Goal: Transaction & Acquisition: Purchase product/service

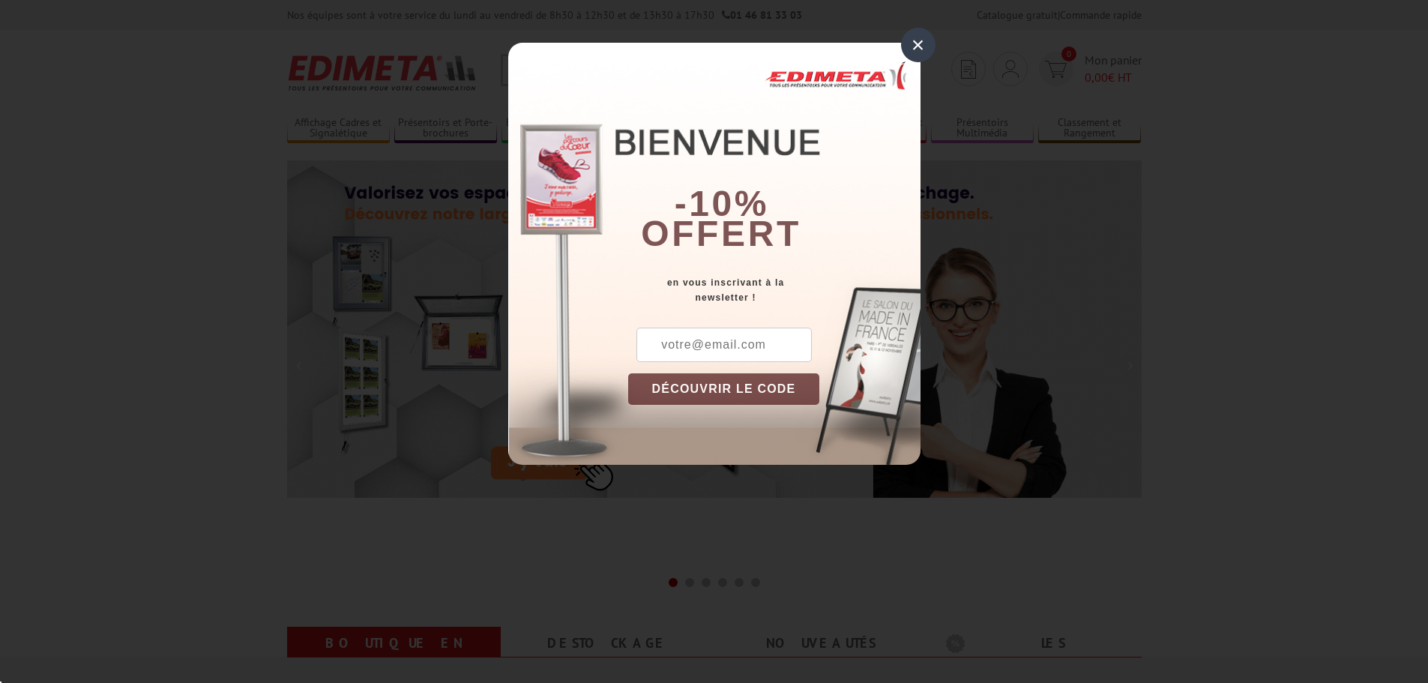
click at [923, 45] on div "×" at bounding box center [918, 45] width 34 height 34
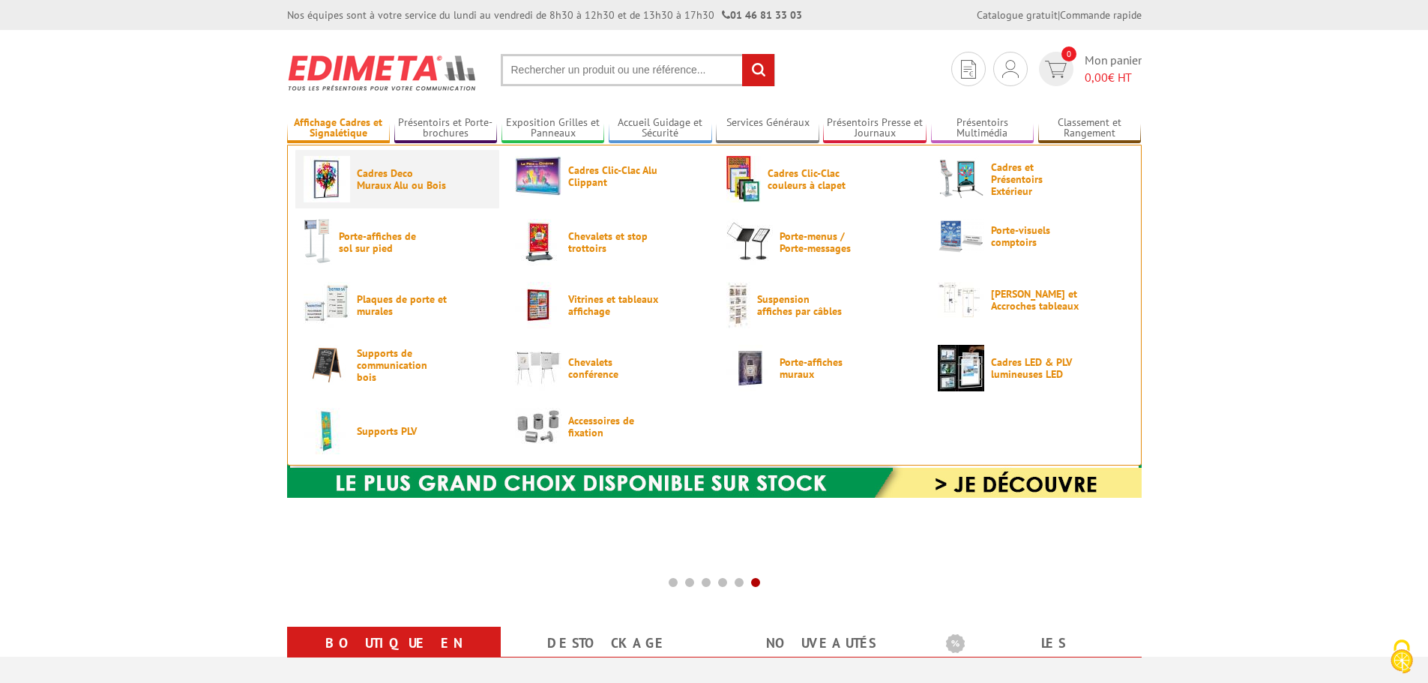
click at [342, 175] on img at bounding box center [327, 179] width 46 height 46
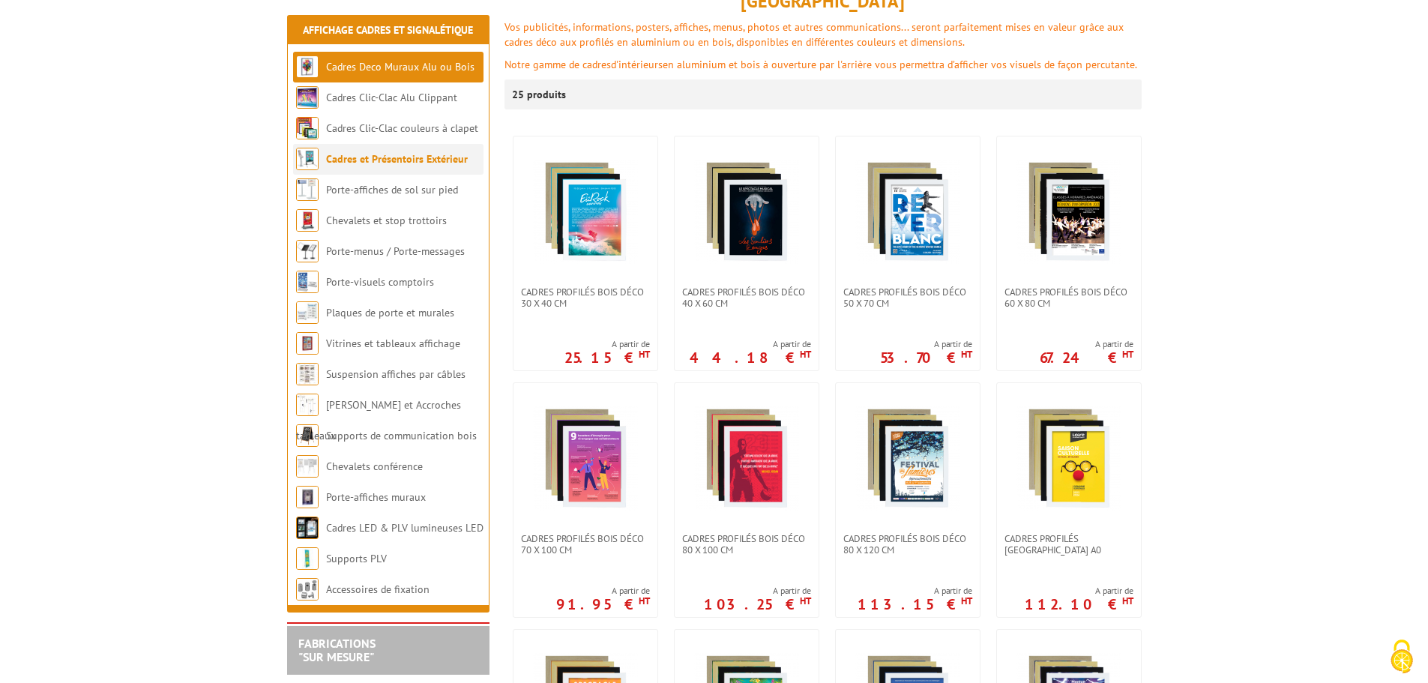
click at [379, 159] on link "Cadres et Présentoirs Extérieur" at bounding box center [397, 158] width 142 height 13
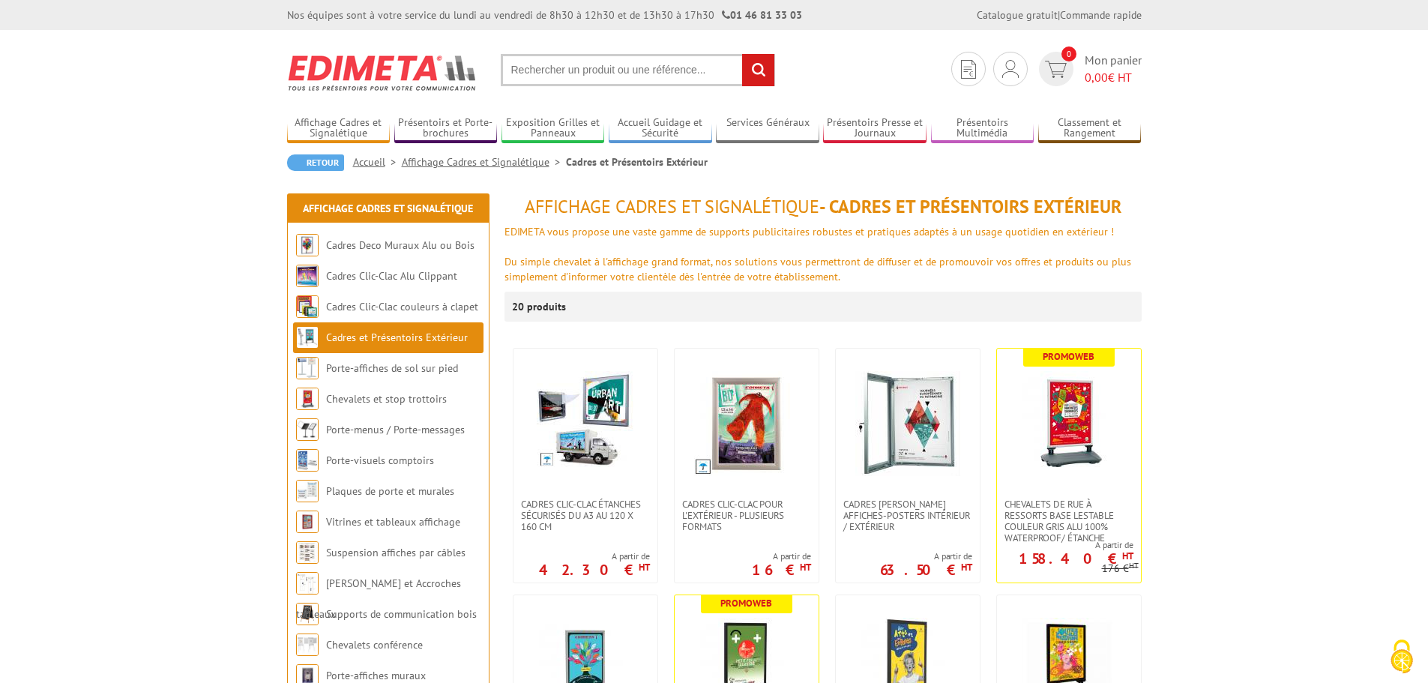
click at [522, 64] on input "text" at bounding box center [638, 70] width 274 height 32
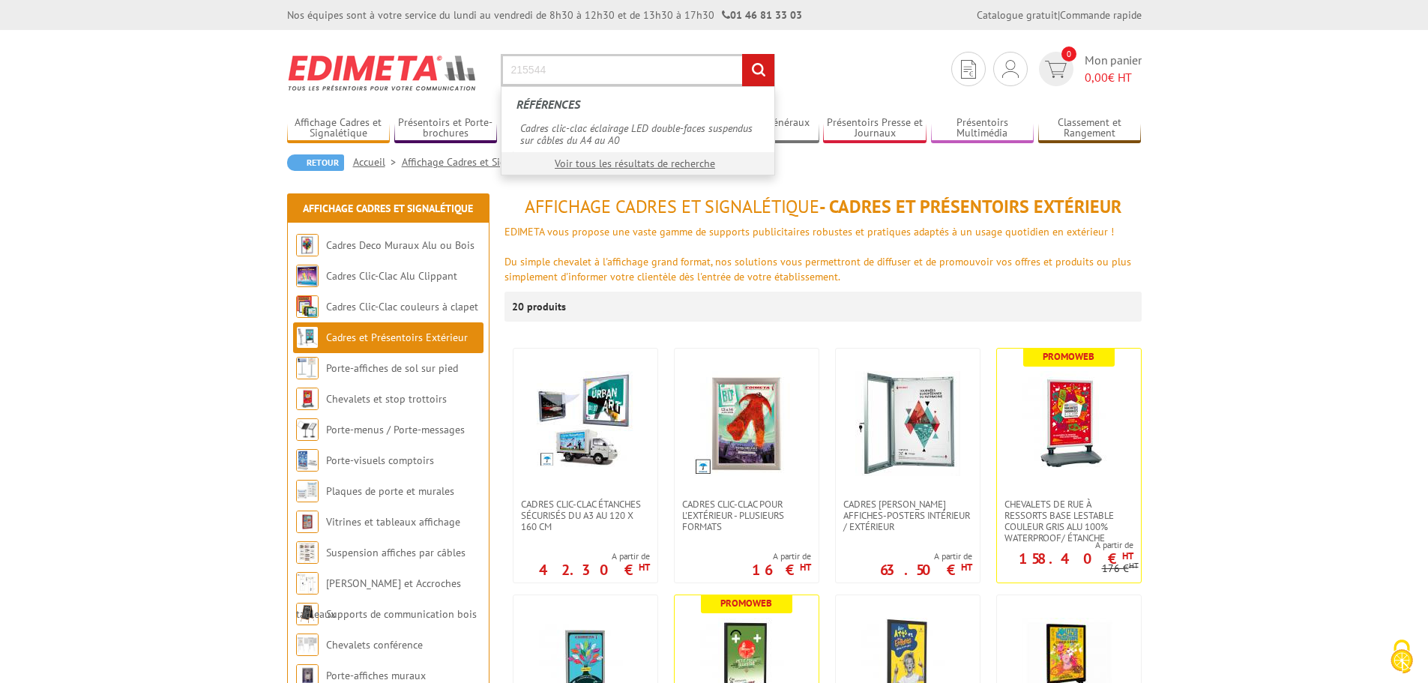
type input "215544"
click at [742, 54] on input "rechercher" at bounding box center [758, 70] width 32 height 32
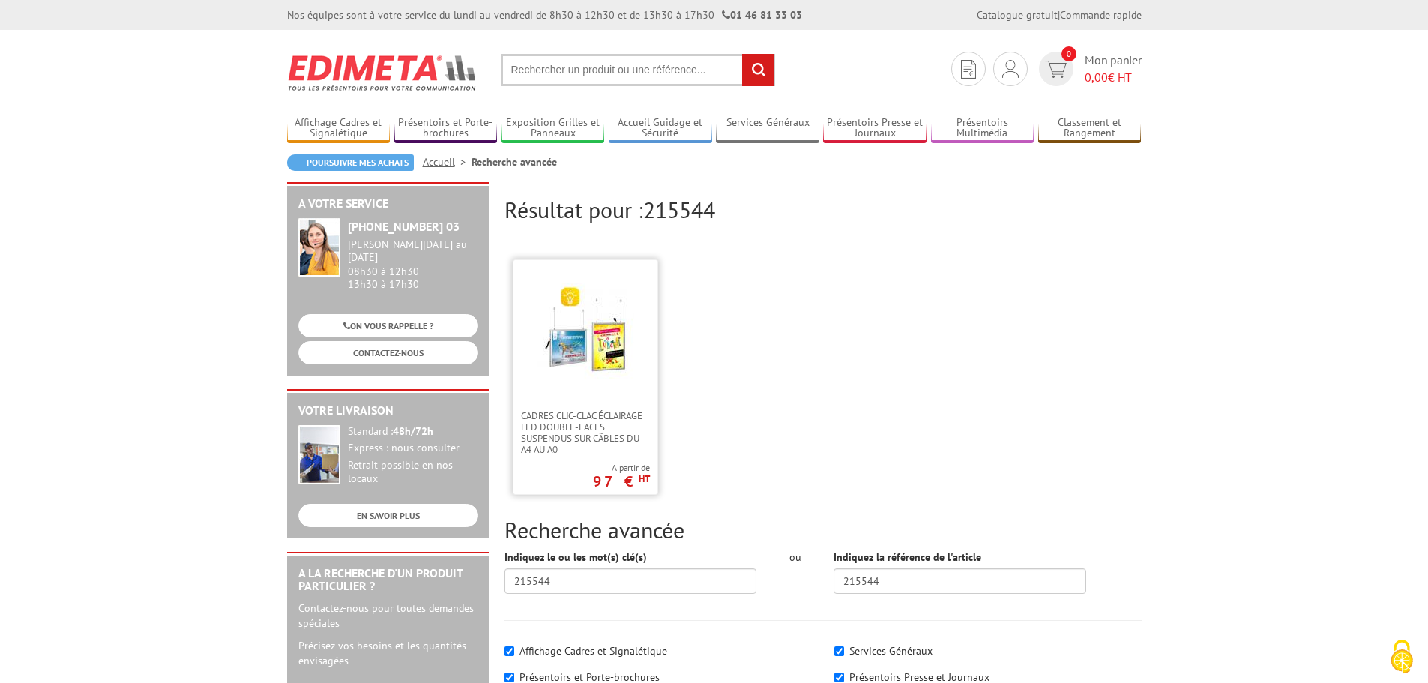
click at [585, 361] on img at bounding box center [585, 331] width 97 height 97
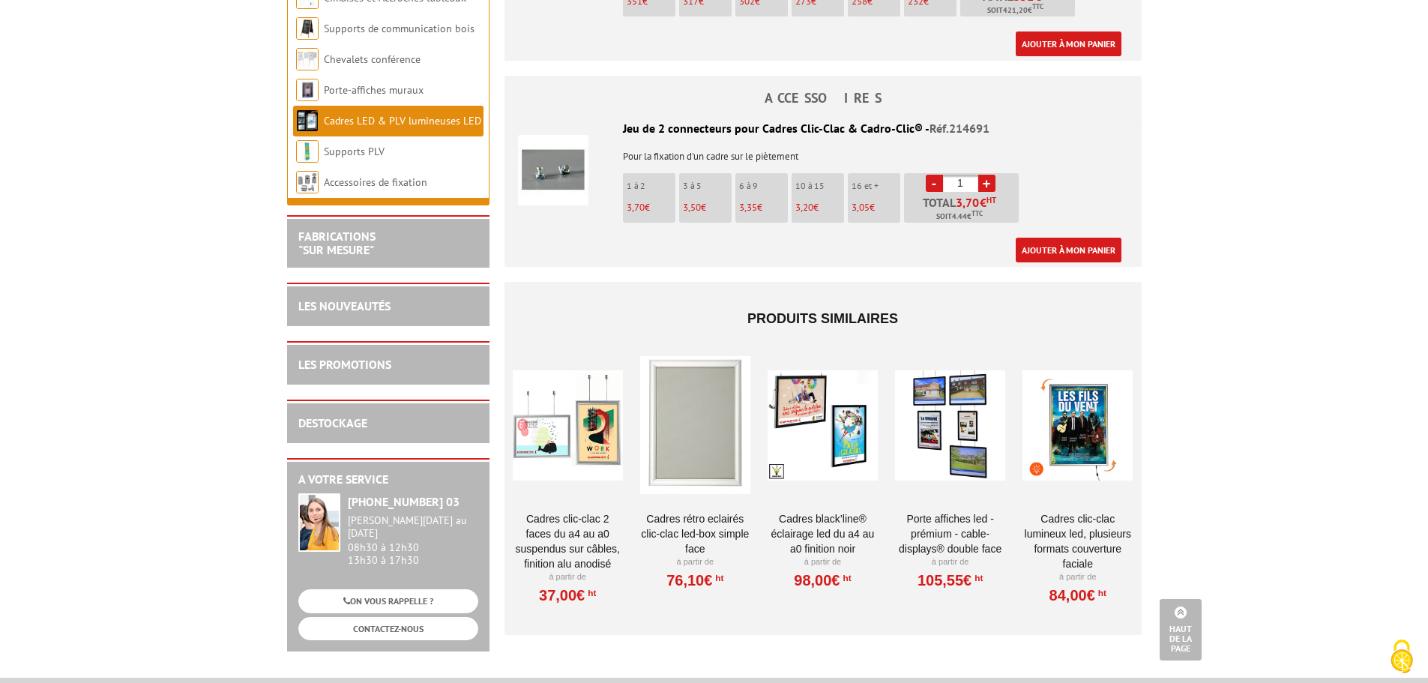
scroll to position [2324, 0]
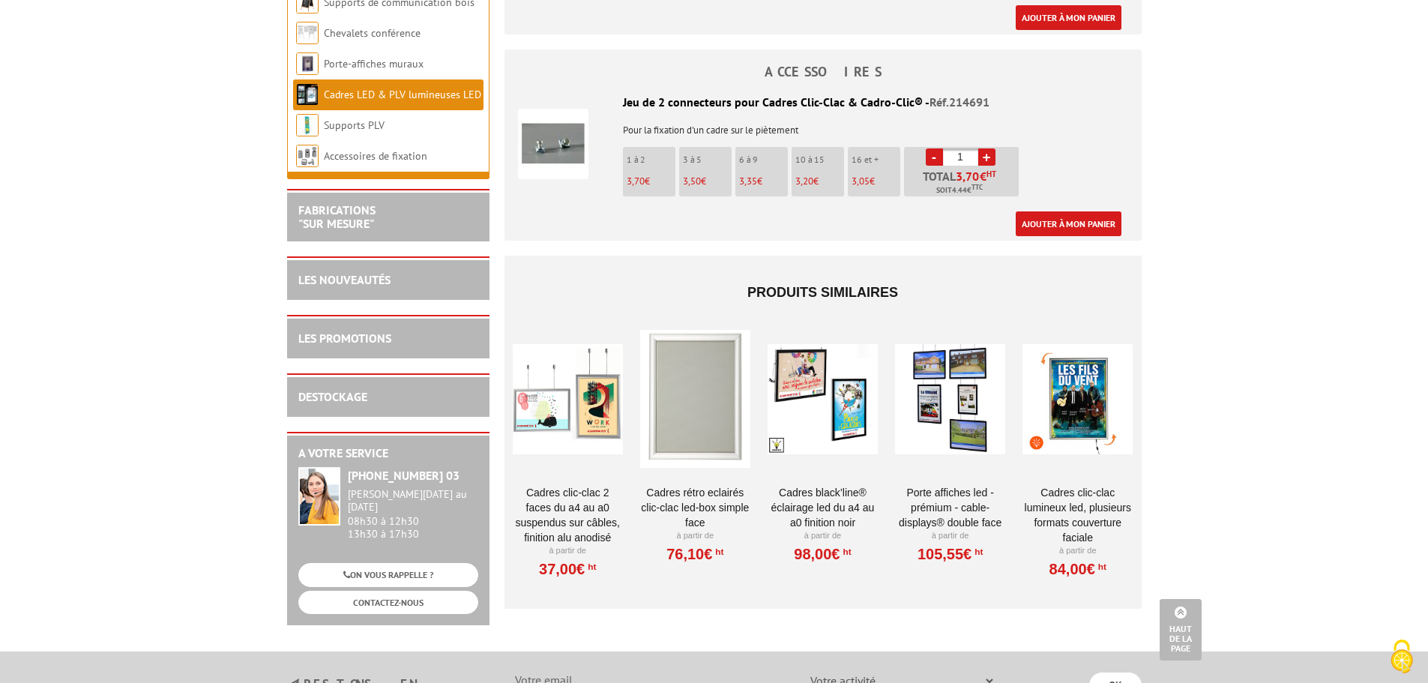
click at [570, 426] on div at bounding box center [568, 399] width 110 height 150
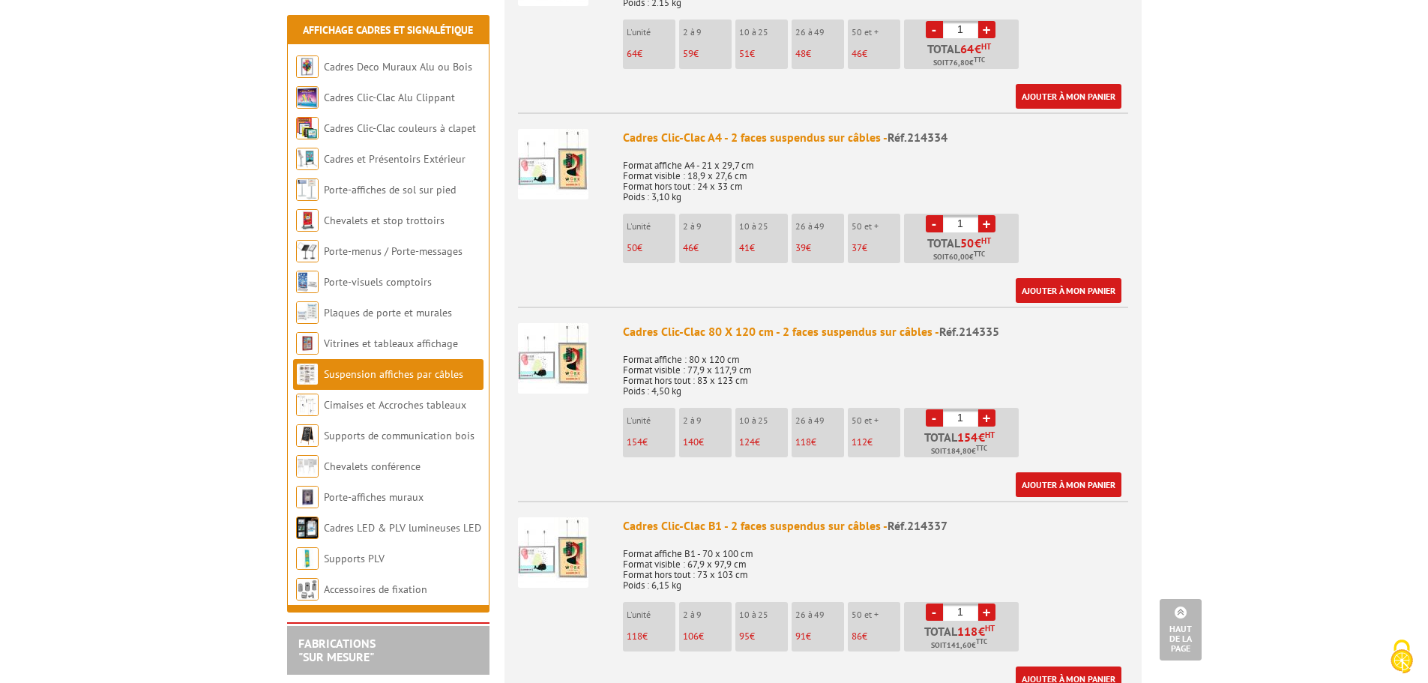
scroll to position [1199, 0]
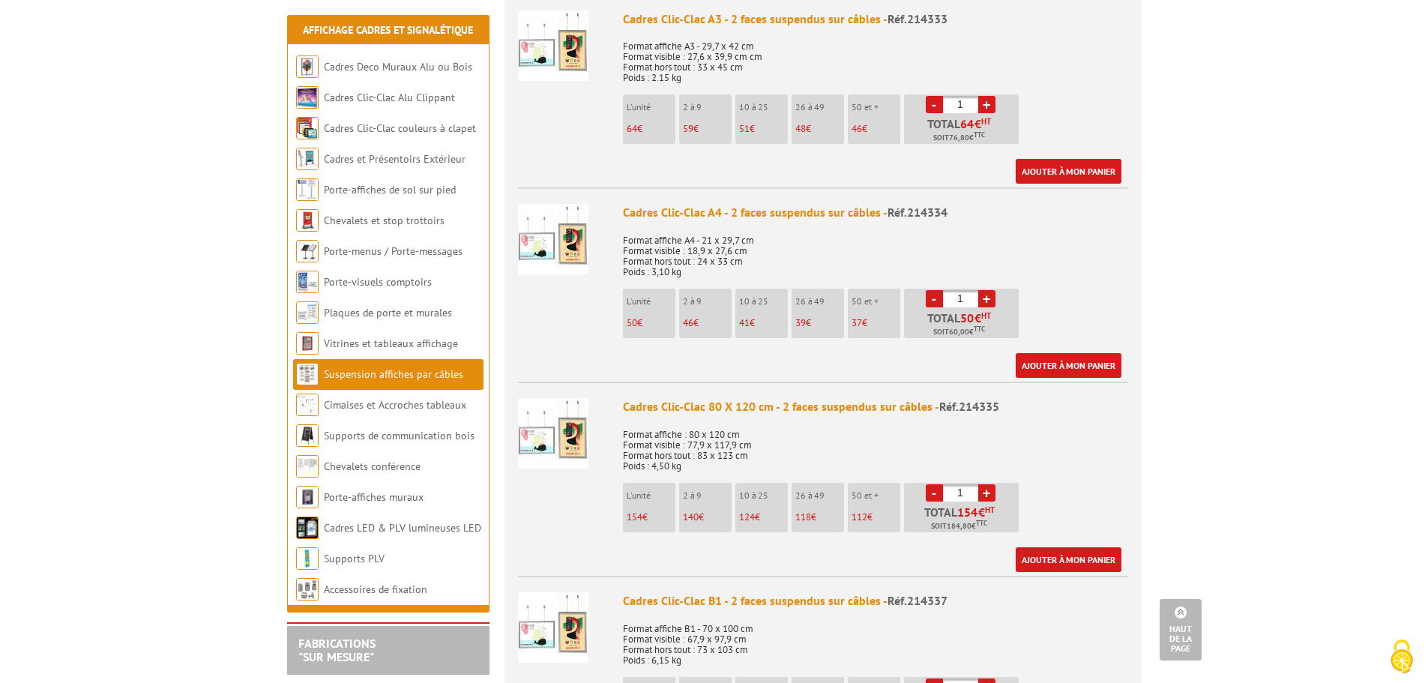
click at [564, 247] on img at bounding box center [553, 239] width 70 height 70
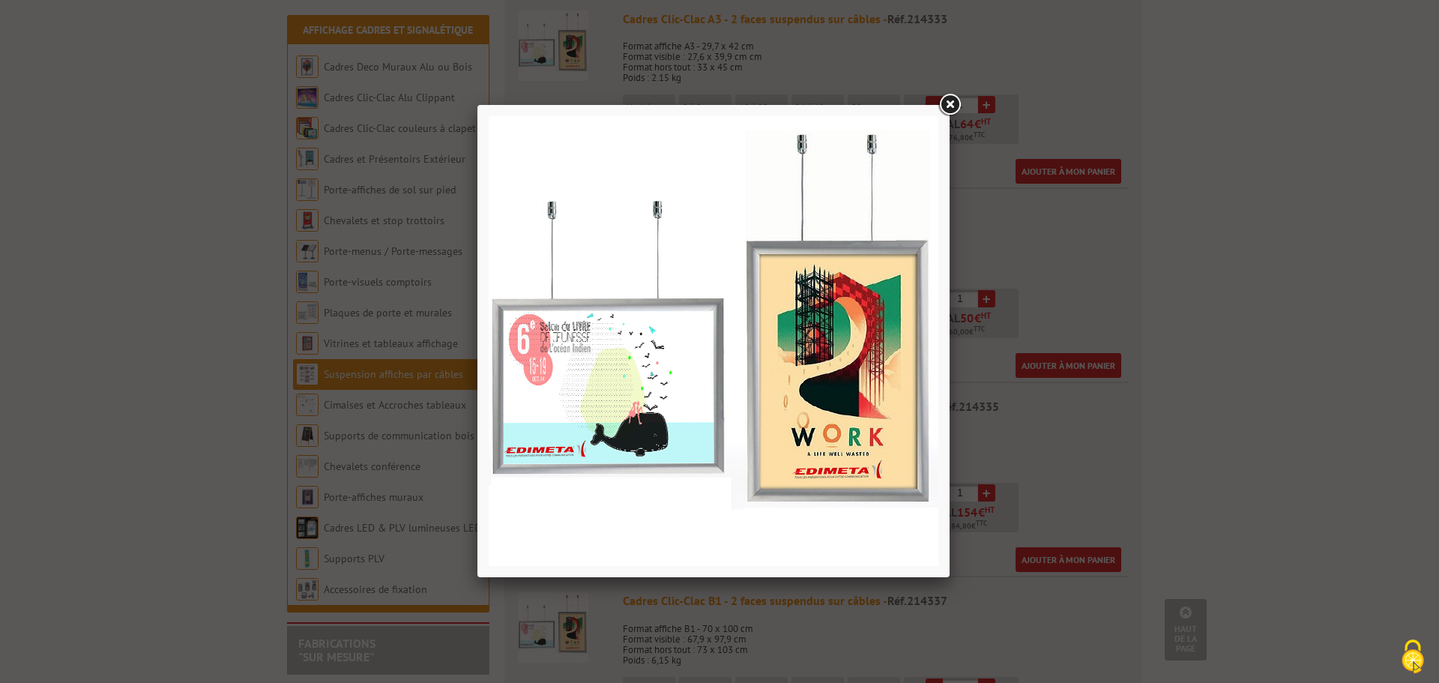
click at [950, 103] on link at bounding box center [949, 104] width 27 height 27
